Goal: Transaction & Acquisition: Purchase product/service

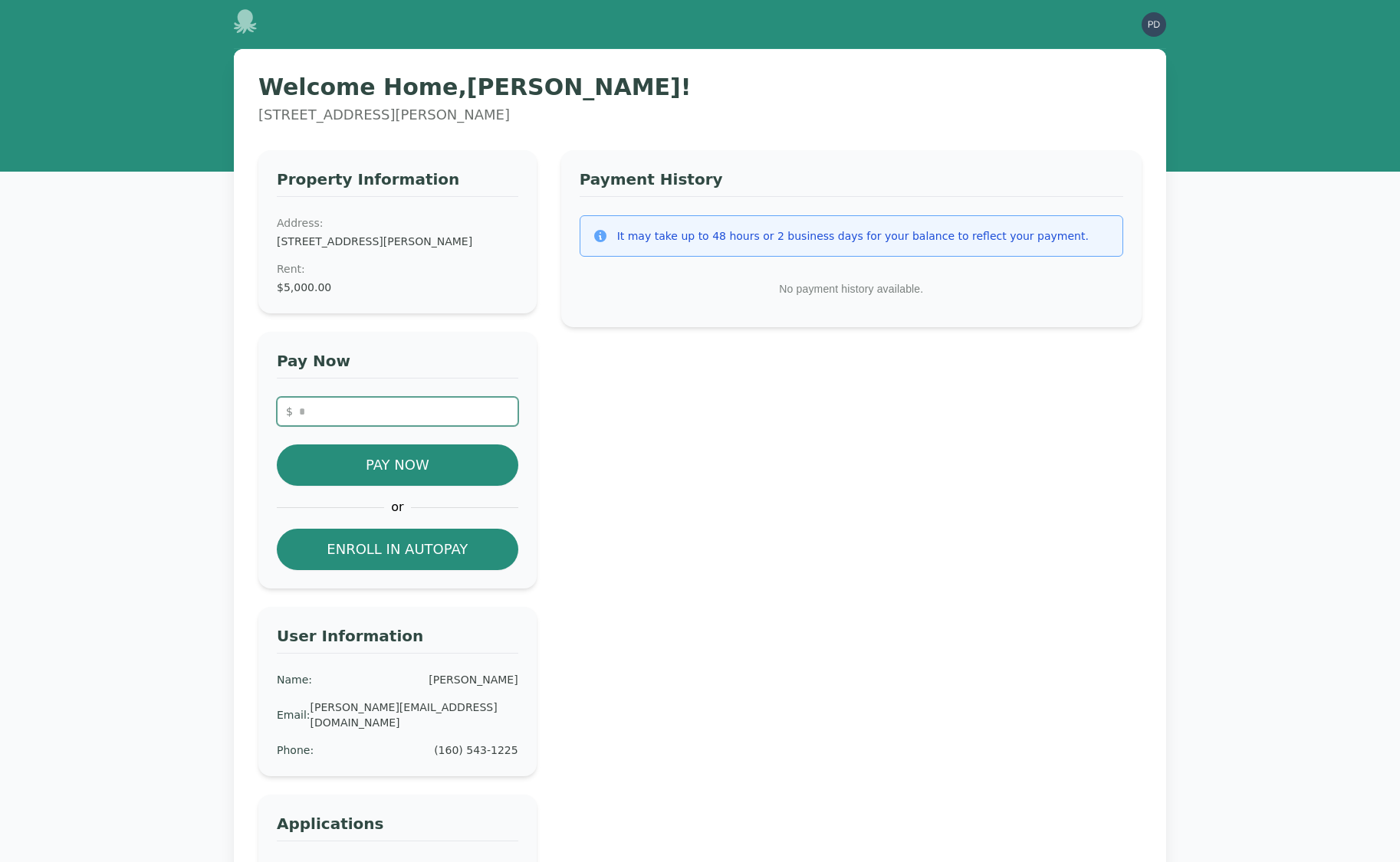
click at [401, 427] on input "number" at bounding box center [397, 412] width 242 height 29
type input "*"
click at [442, 479] on button "Pay Now" at bounding box center [397, 465] width 242 height 42
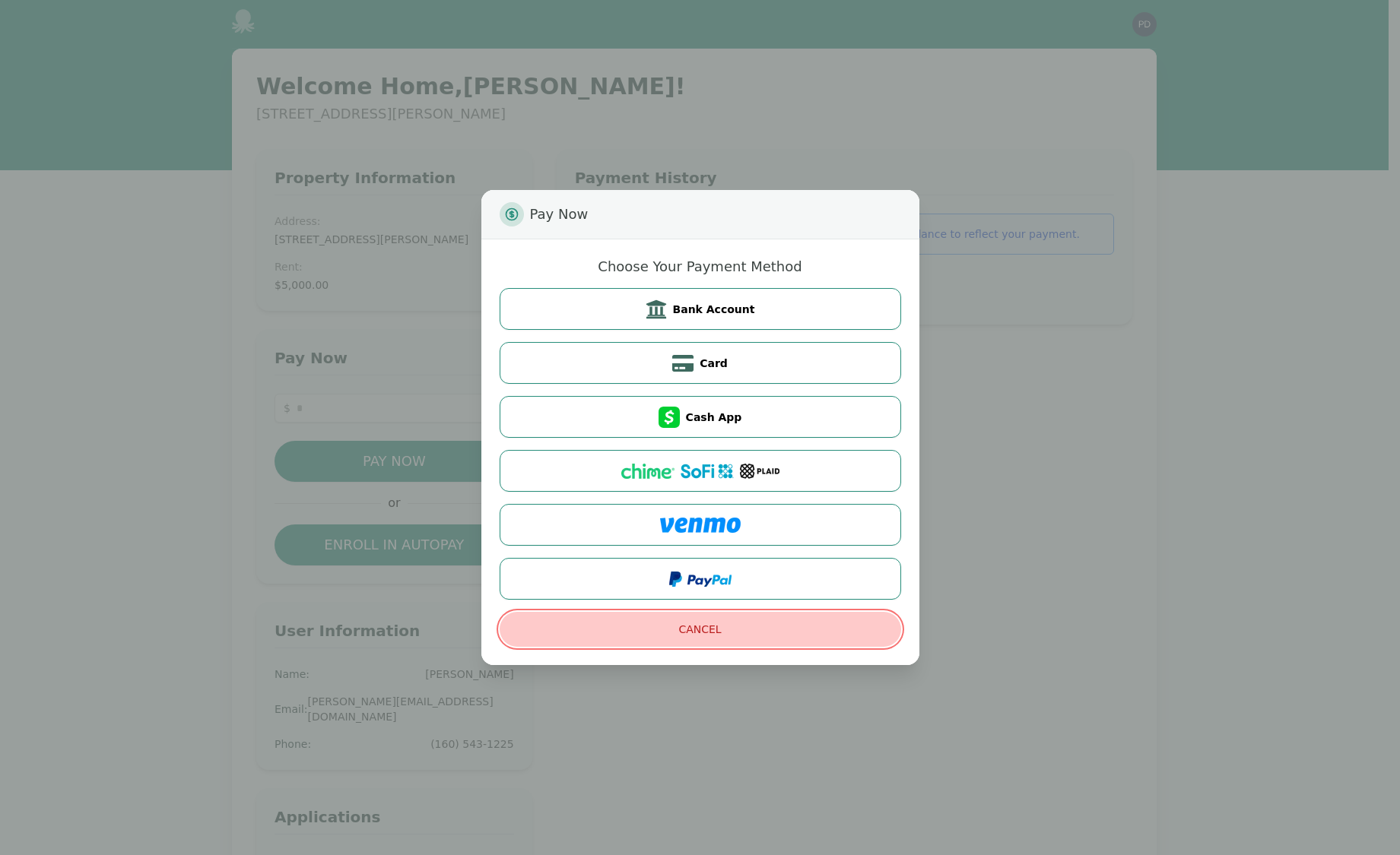
click at [709, 639] on button "Cancel" at bounding box center [700, 629] width 401 height 35
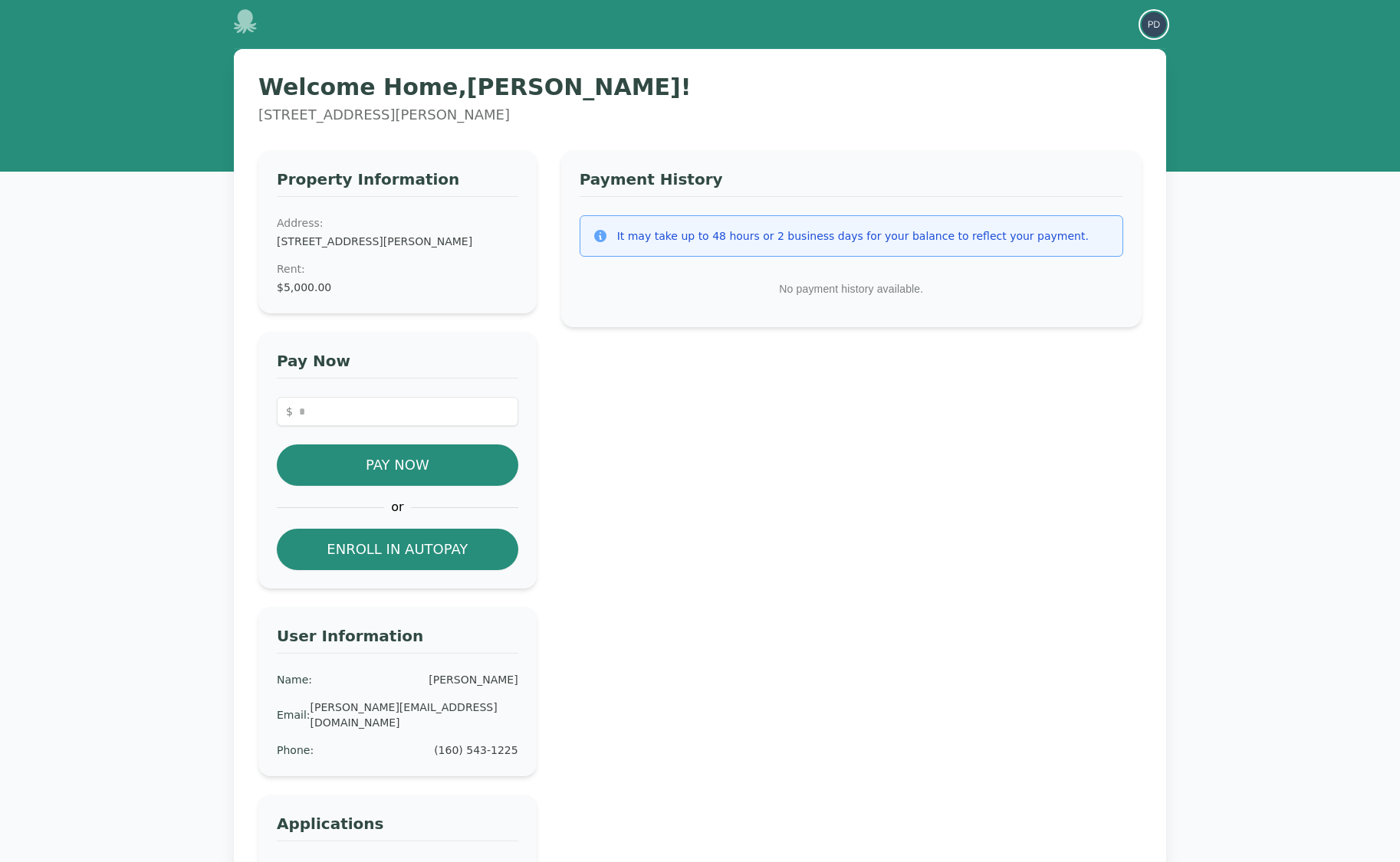
click at [1154, 24] on img "button" at bounding box center [1154, 24] width 24 height 24
click at [1073, 77] on button "Sign out" at bounding box center [1092, 85] width 147 height 28
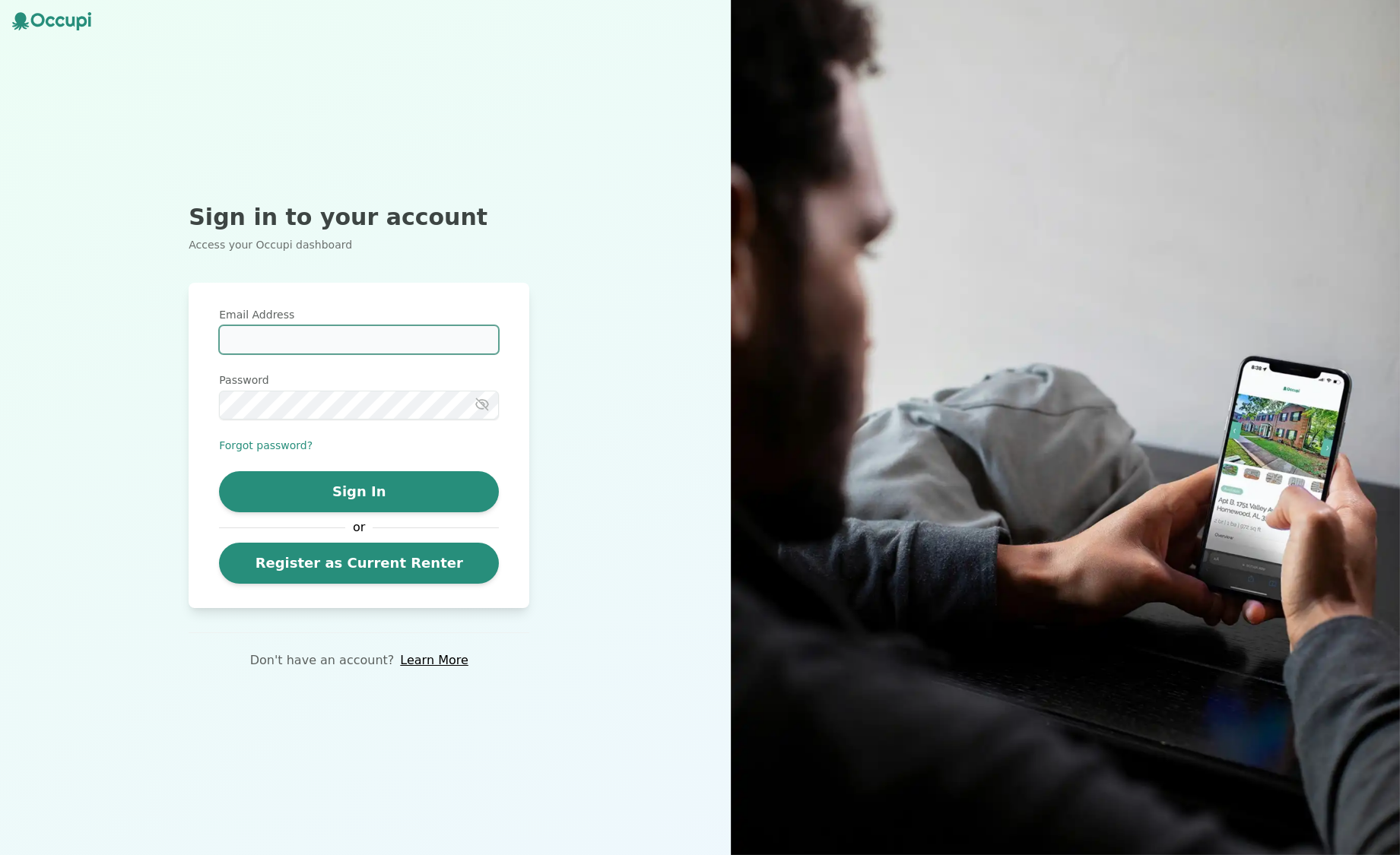
click at [338, 342] on input "Email Address" at bounding box center [358, 340] width 280 height 29
type input "**********"
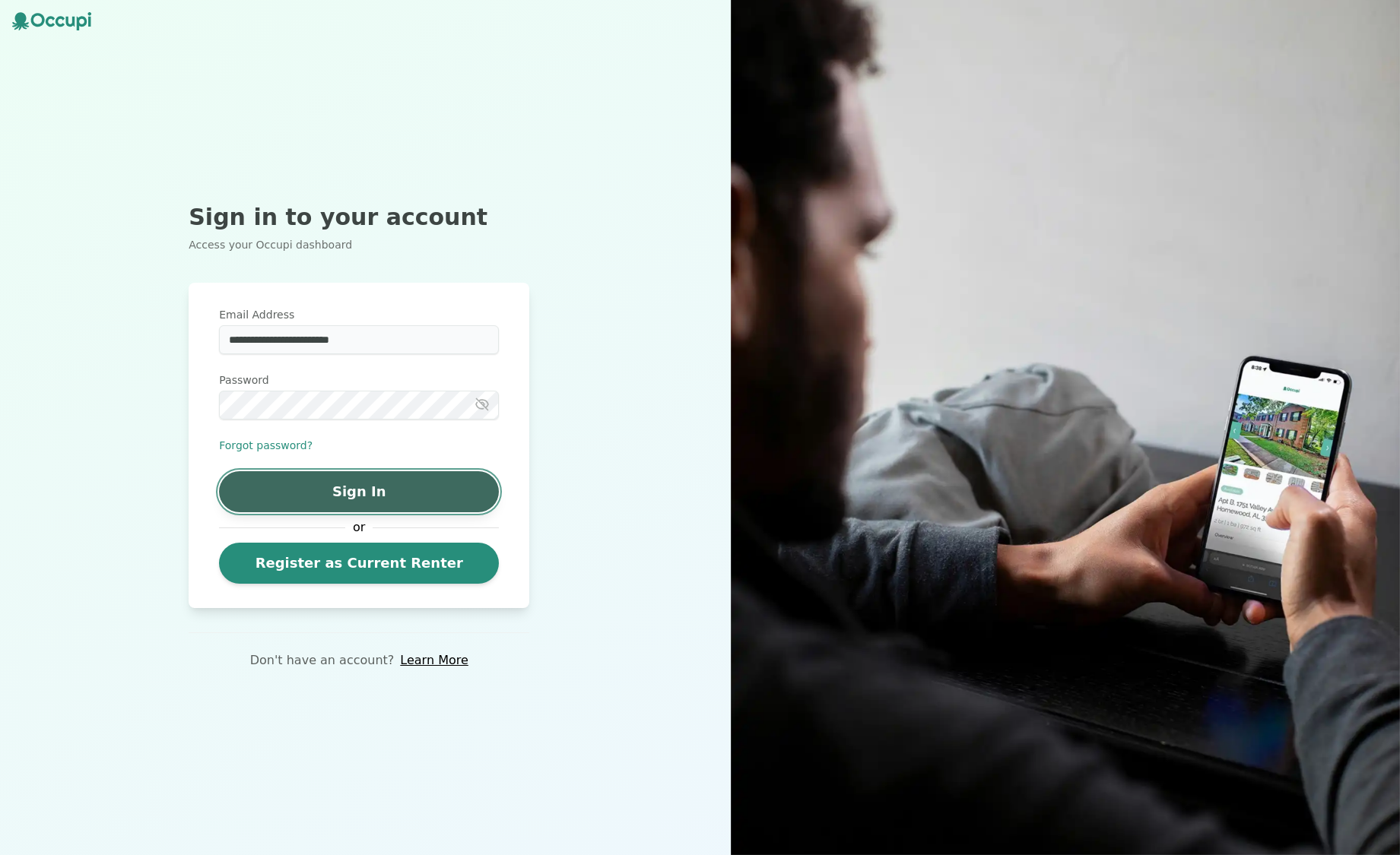
click at [417, 500] on button "Sign In" at bounding box center [358, 492] width 280 height 41
